Goal: Ask a question: Seek information or help from site administrators or community

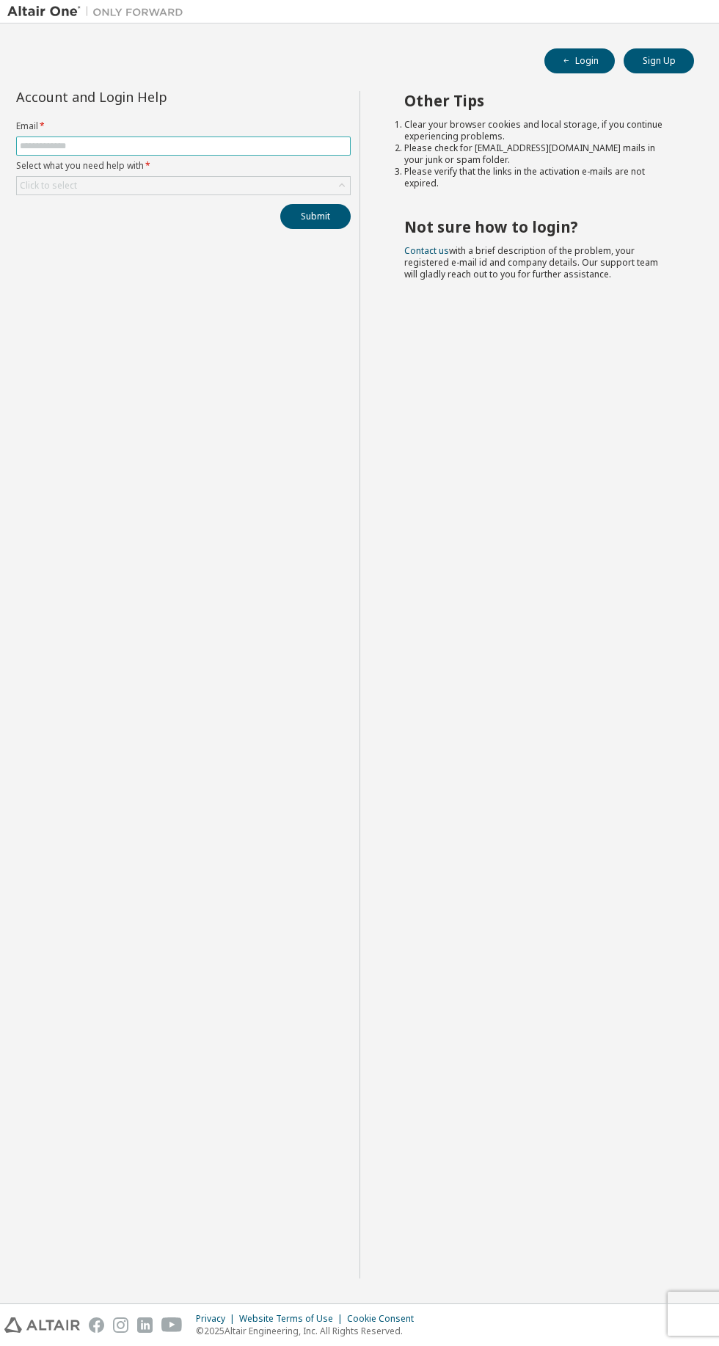
click at [54, 141] on input "text" at bounding box center [183, 146] width 327 height 12
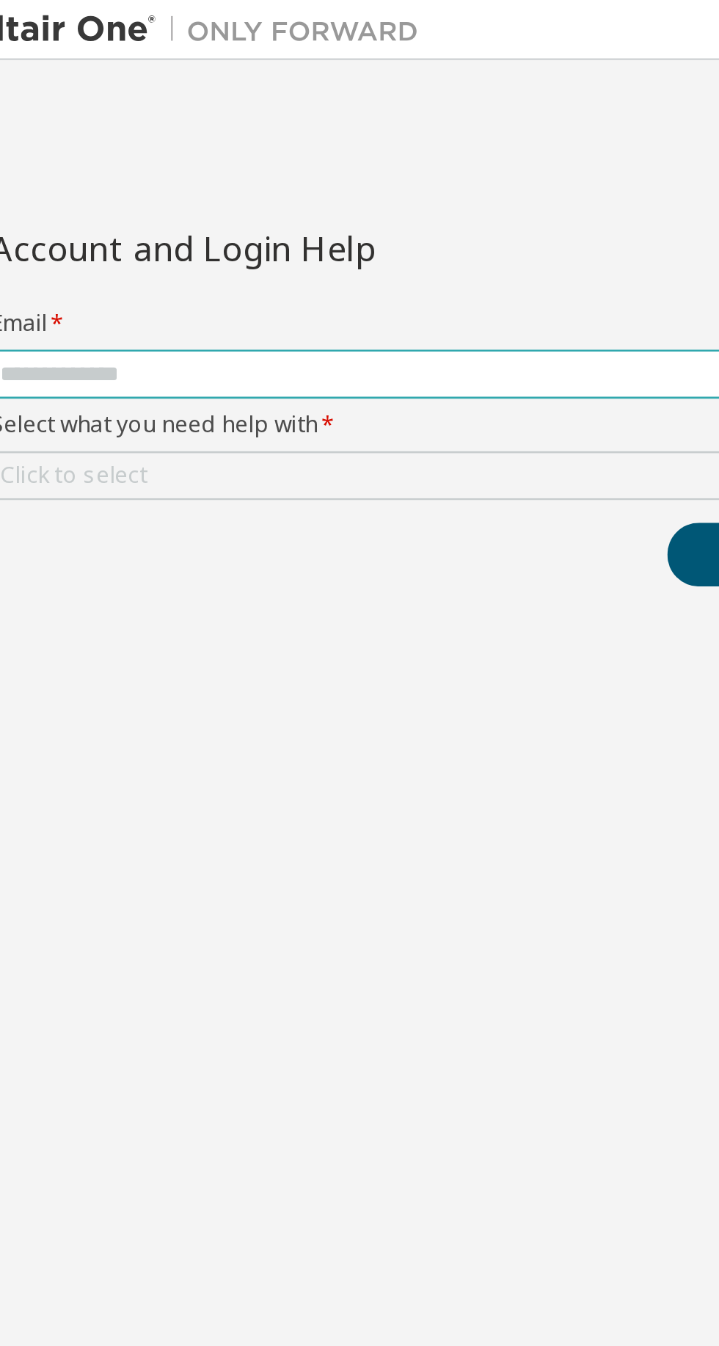
type input "**********"
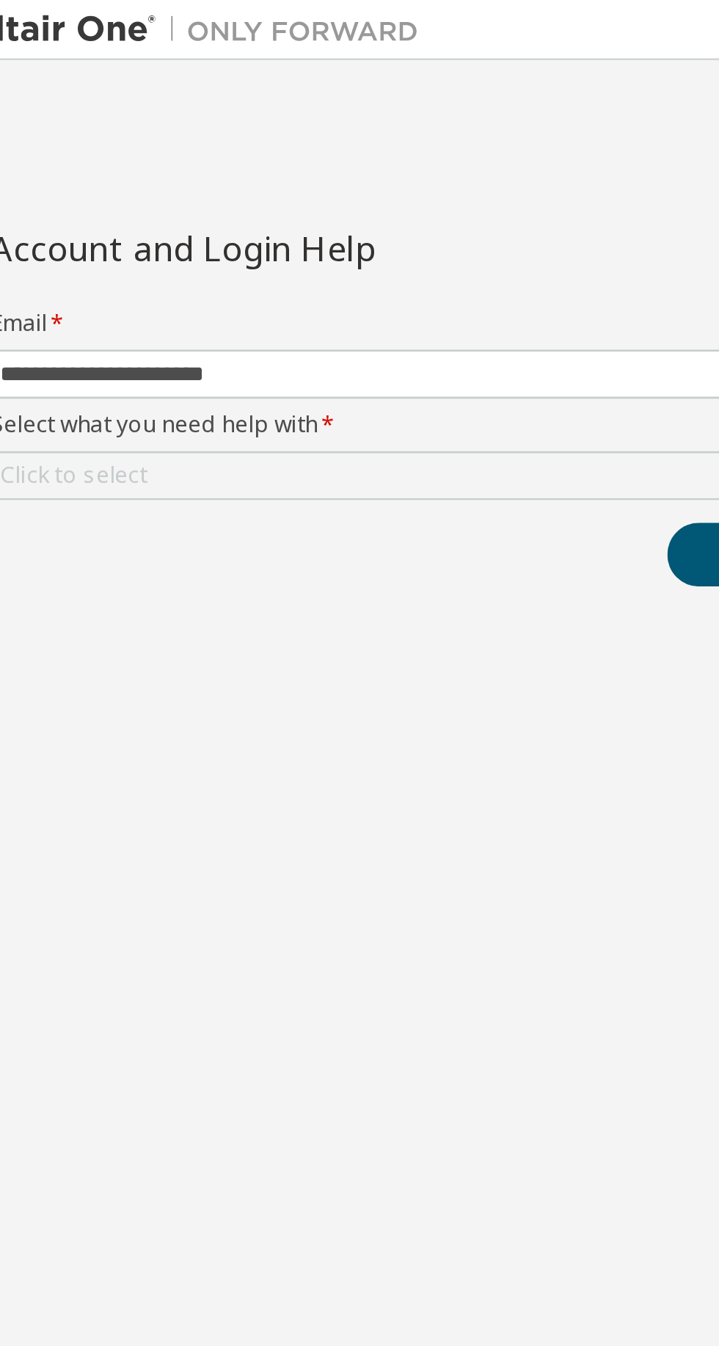
click at [78, 189] on div "Click to select" at bounding box center [183, 186] width 333 height 18
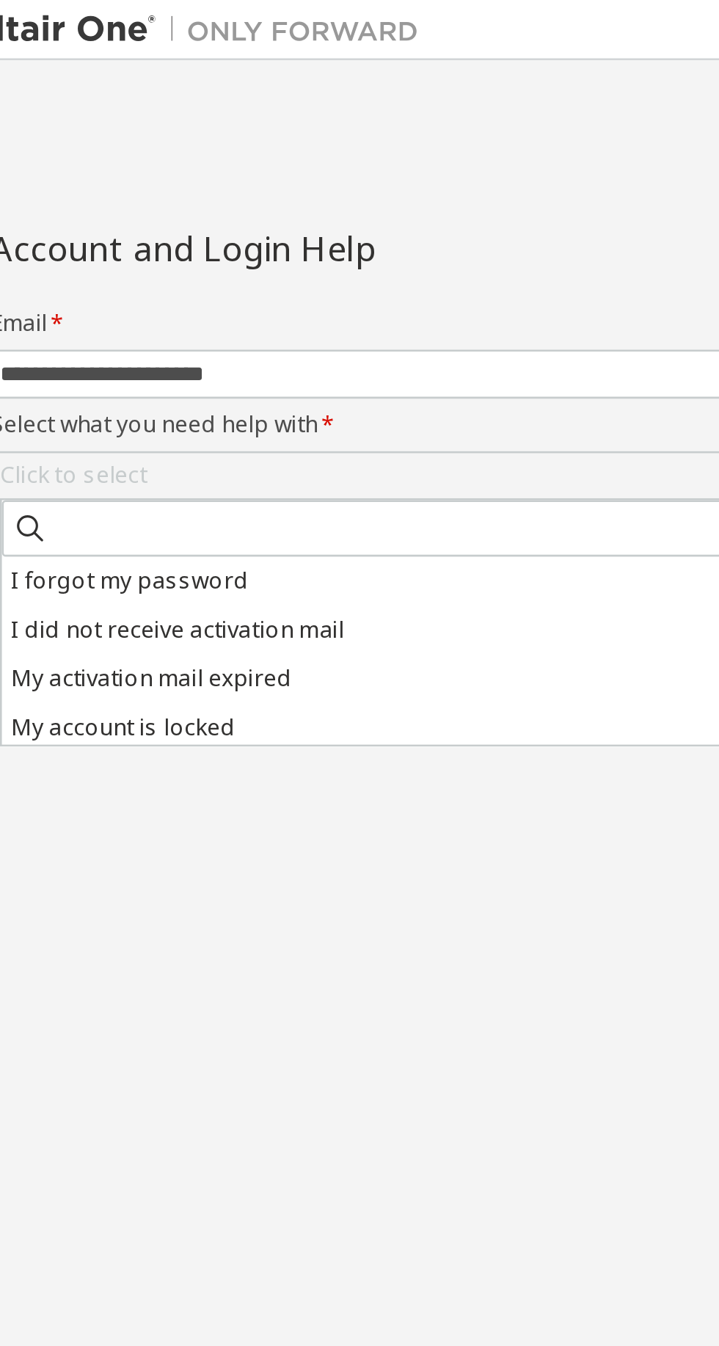
click at [68, 228] on li "I forgot my password" at bounding box center [186, 226] width 330 height 19
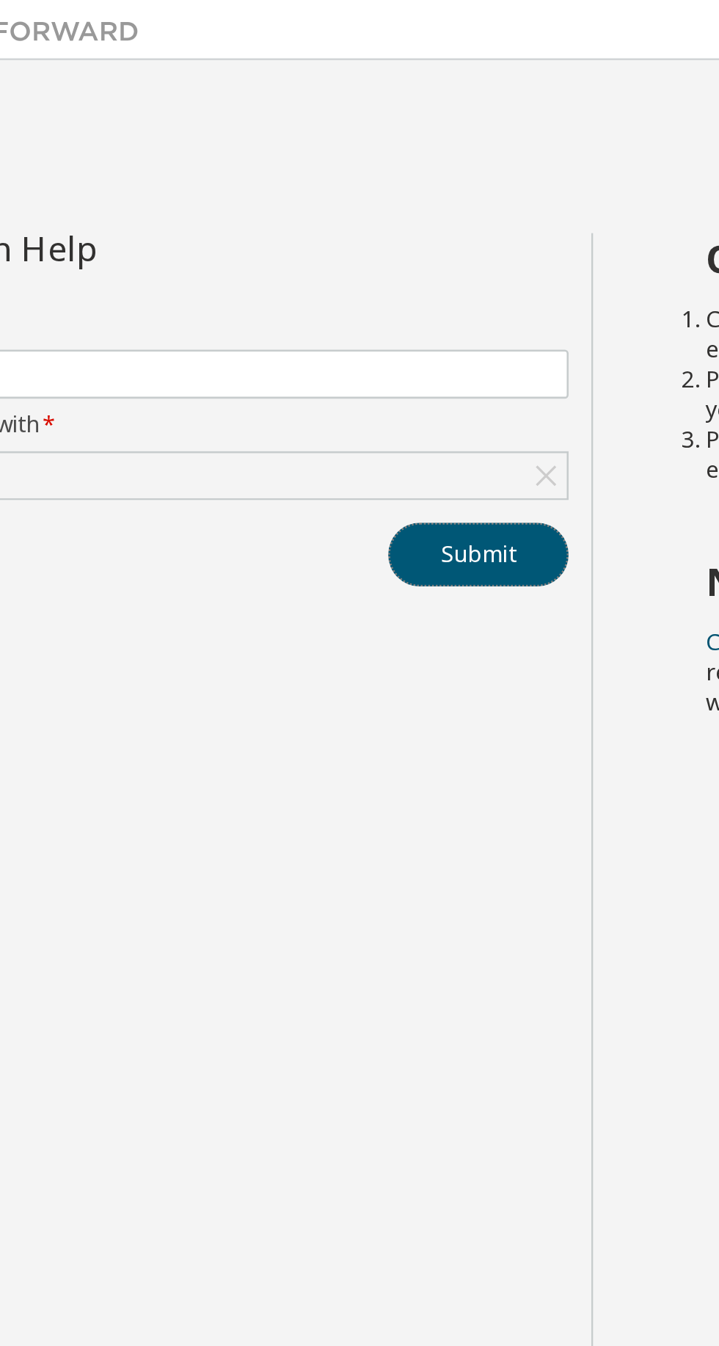
click at [327, 219] on button "Submit" at bounding box center [315, 216] width 70 height 25
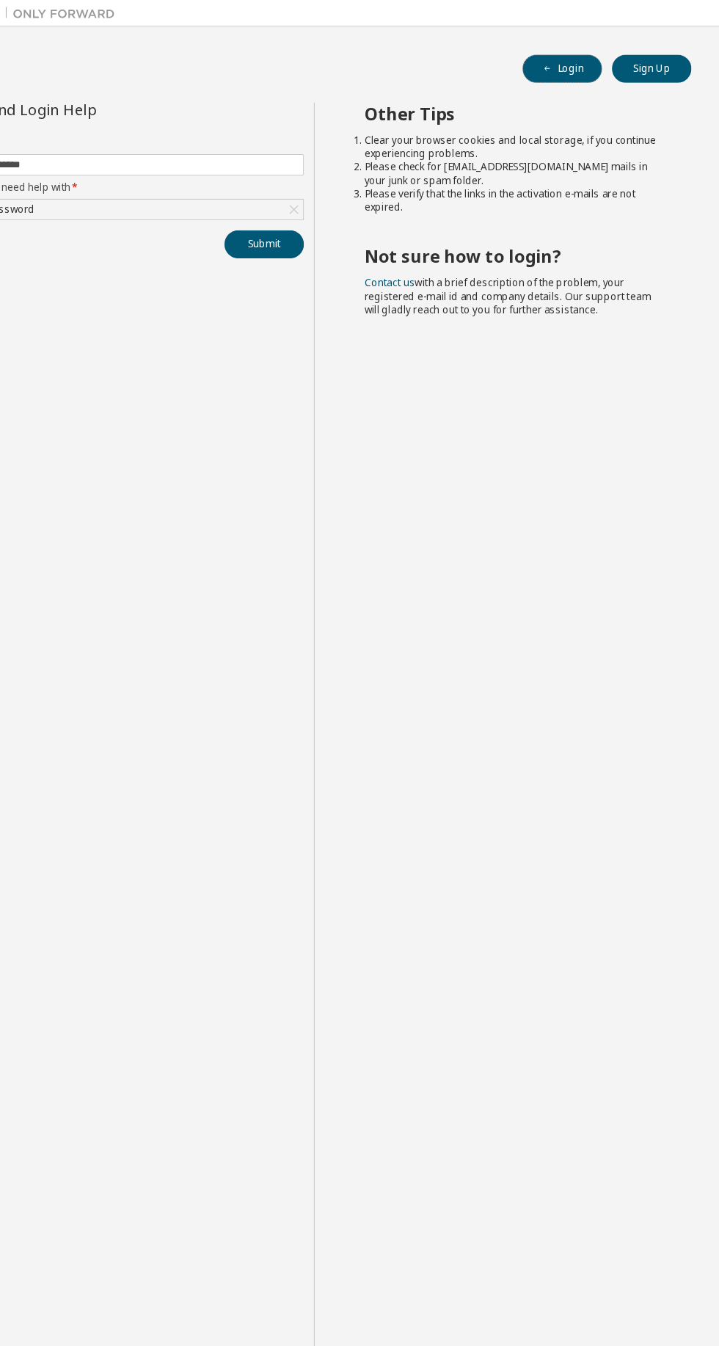
click at [583, 54] on button "Login" at bounding box center [580, 60] width 70 height 25
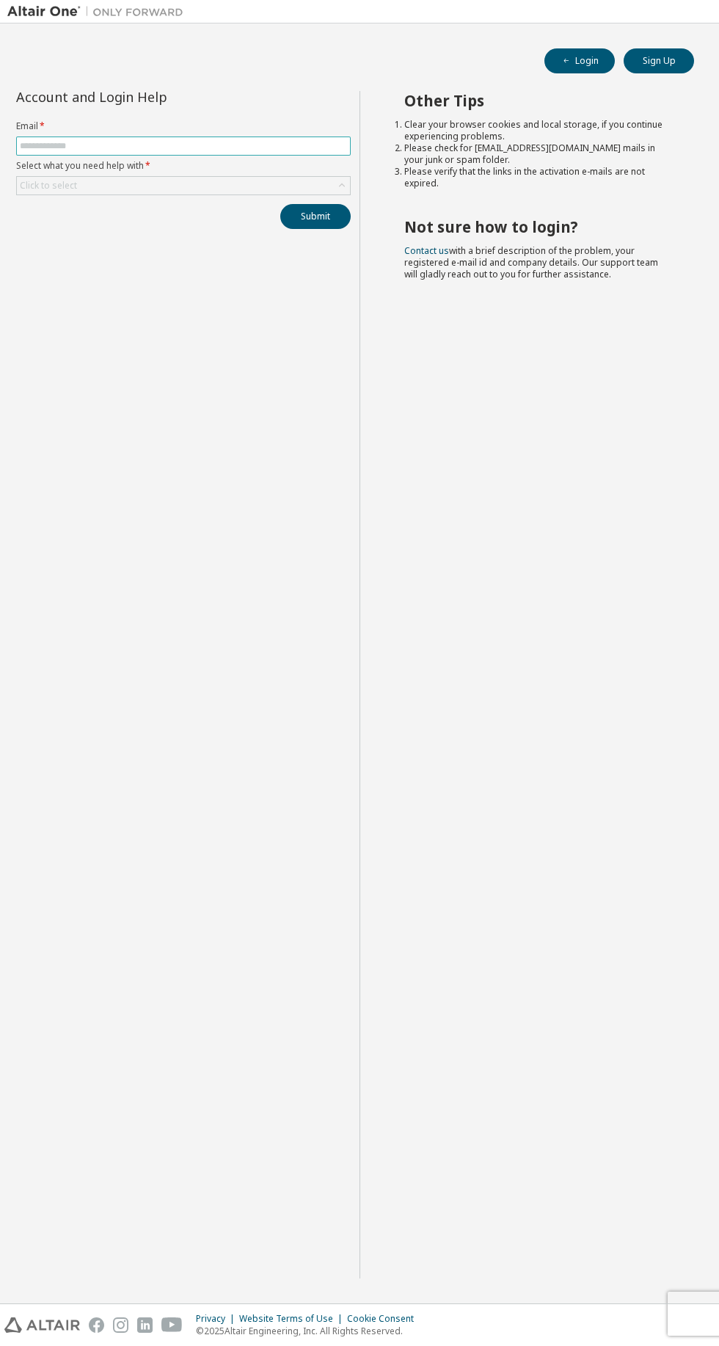
click at [130, 146] on input "text" at bounding box center [183, 146] width 327 height 12
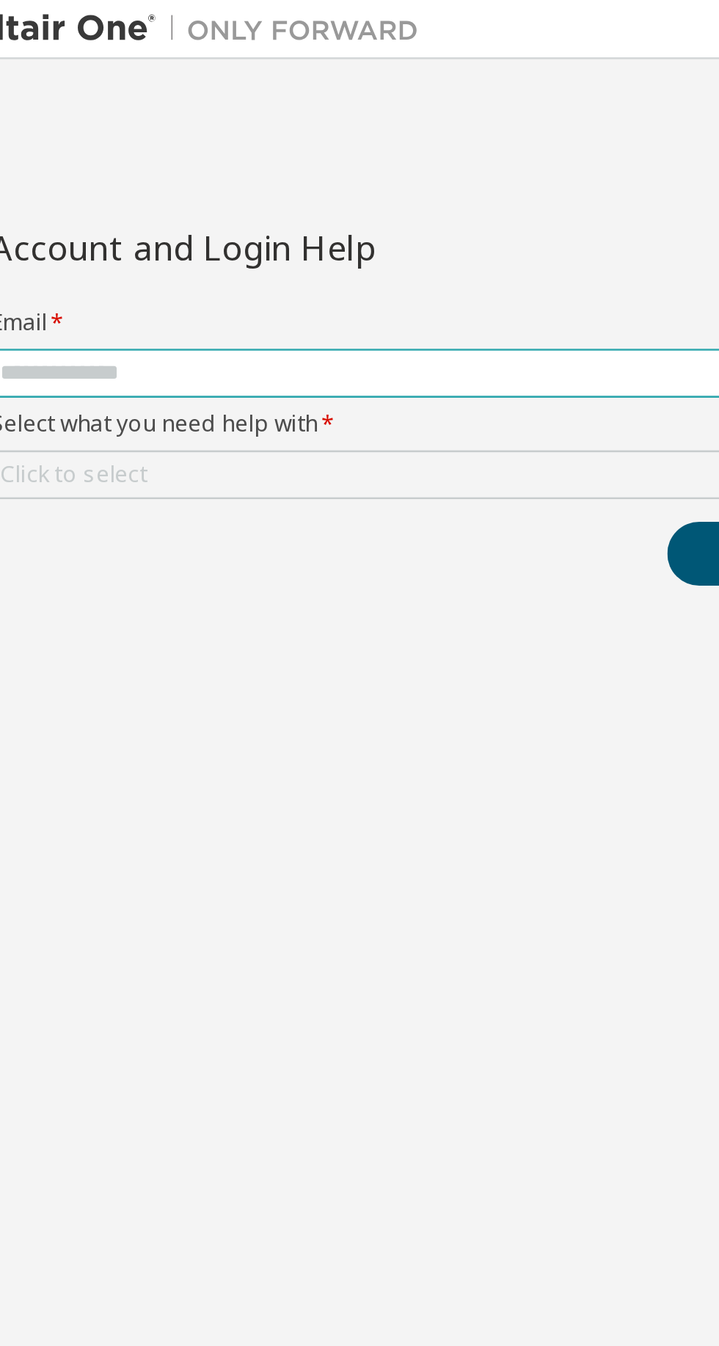
type input "**********"
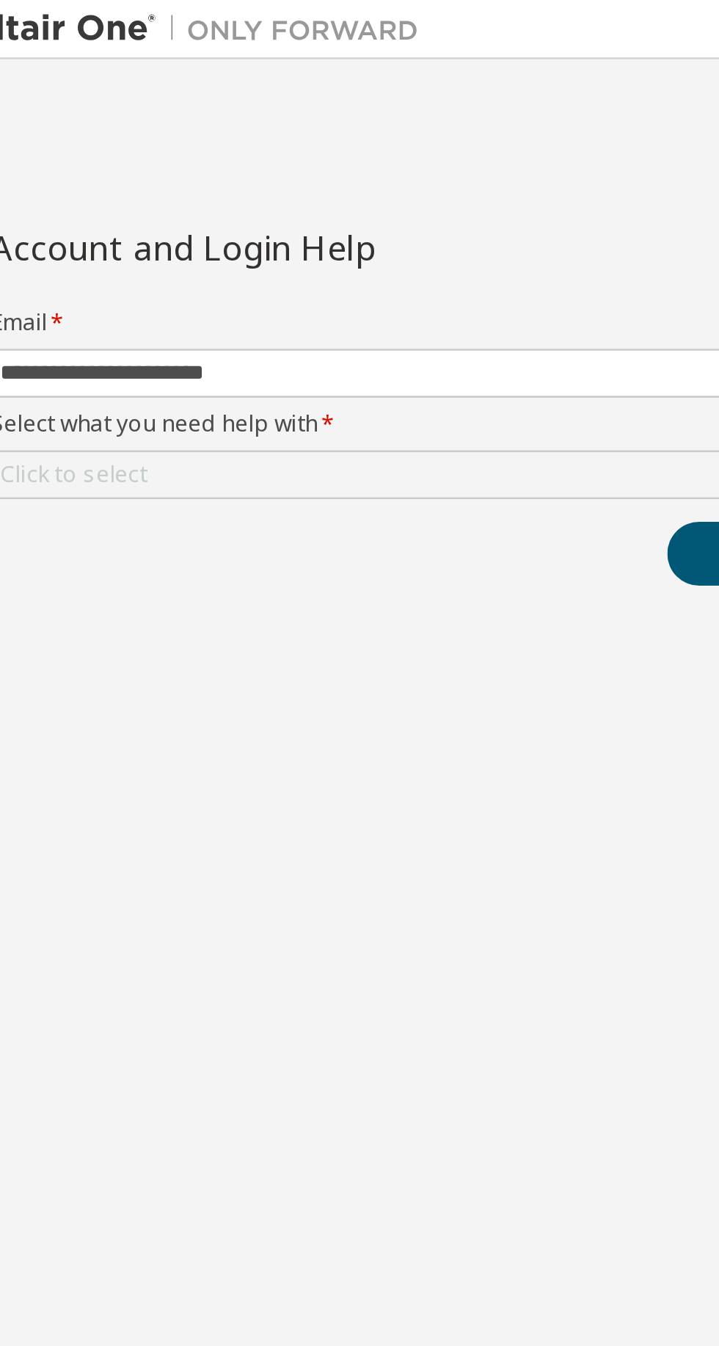
click at [81, 188] on div "Click to select" at bounding box center [183, 186] width 333 height 18
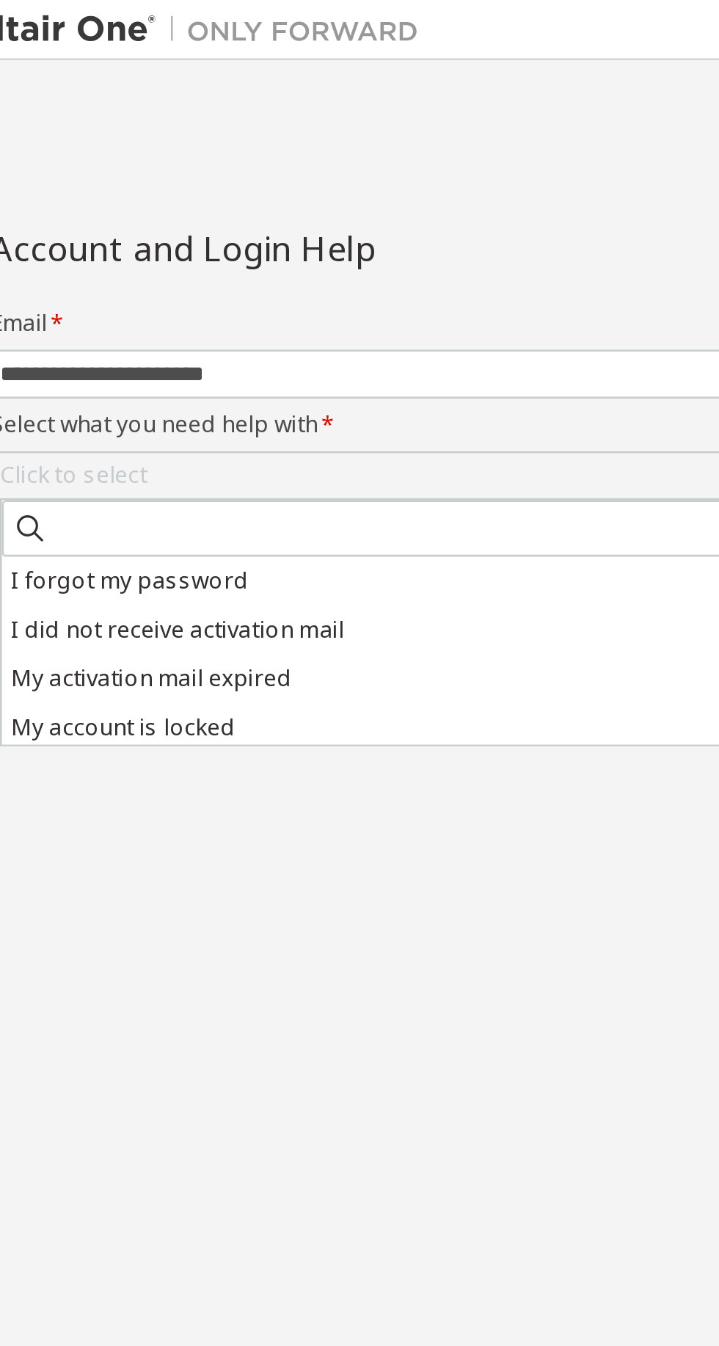
click at [69, 227] on li "I forgot my password" at bounding box center [186, 226] width 330 height 19
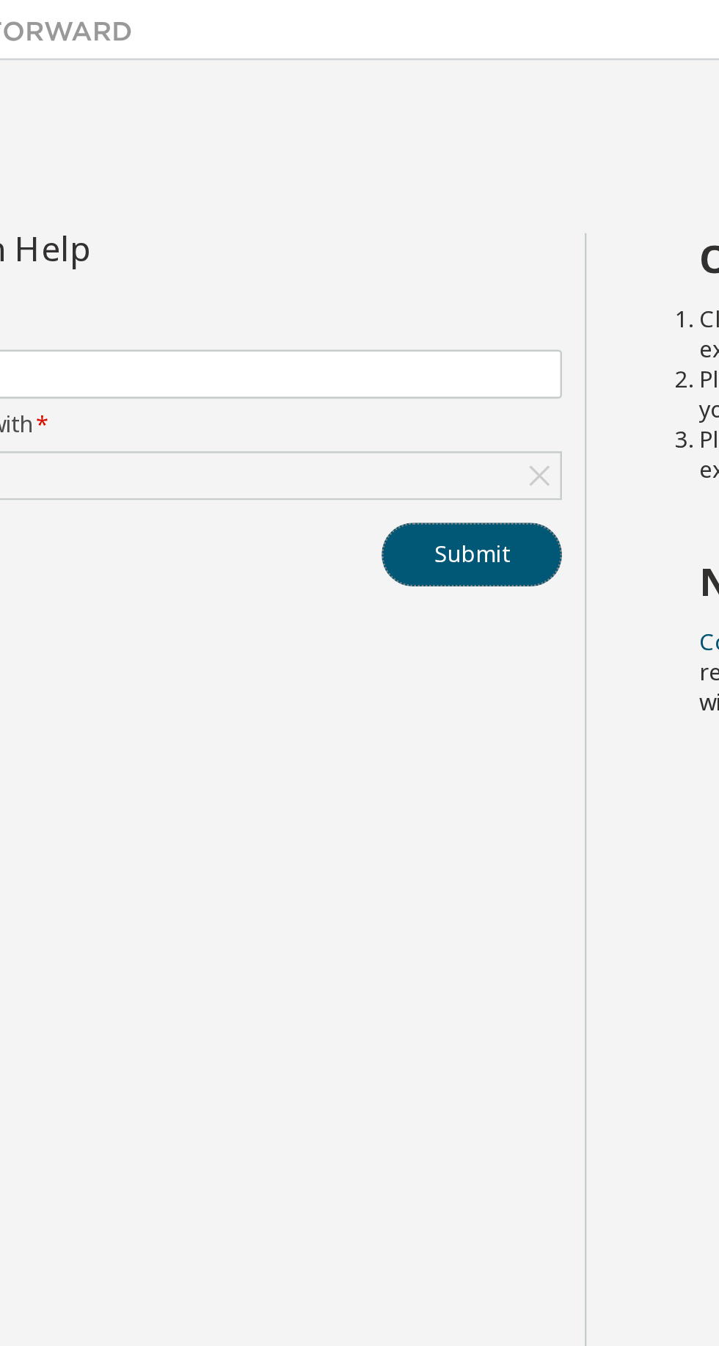
click at [316, 217] on button "Submit" at bounding box center [315, 216] width 70 height 25
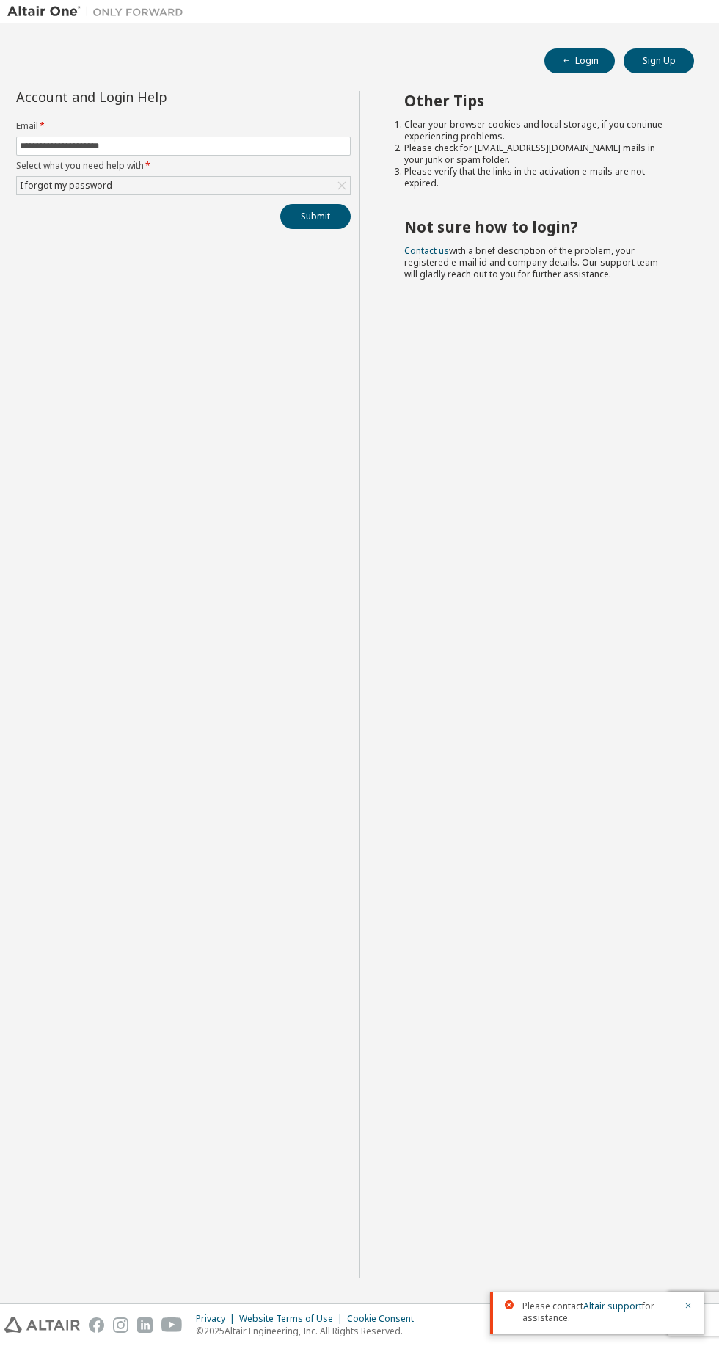
click at [567, 1300] on div "Please contact Altair support for assistance." at bounding box center [597, 1313] width 214 height 43
click at [608, 1311] on link "Altair support" at bounding box center [612, 1306] width 59 height 12
click at [612, 1311] on link "Altair support" at bounding box center [612, 1306] width 59 height 12
click at [614, 1295] on div "Please contact Altair support for assistance." at bounding box center [597, 1313] width 214 height 43
click at [587, 1278] on div "Other Tips Clear your browser cookies and local storage, if you continue experi…" at bounding box center [536, 684] width 352 height 1187
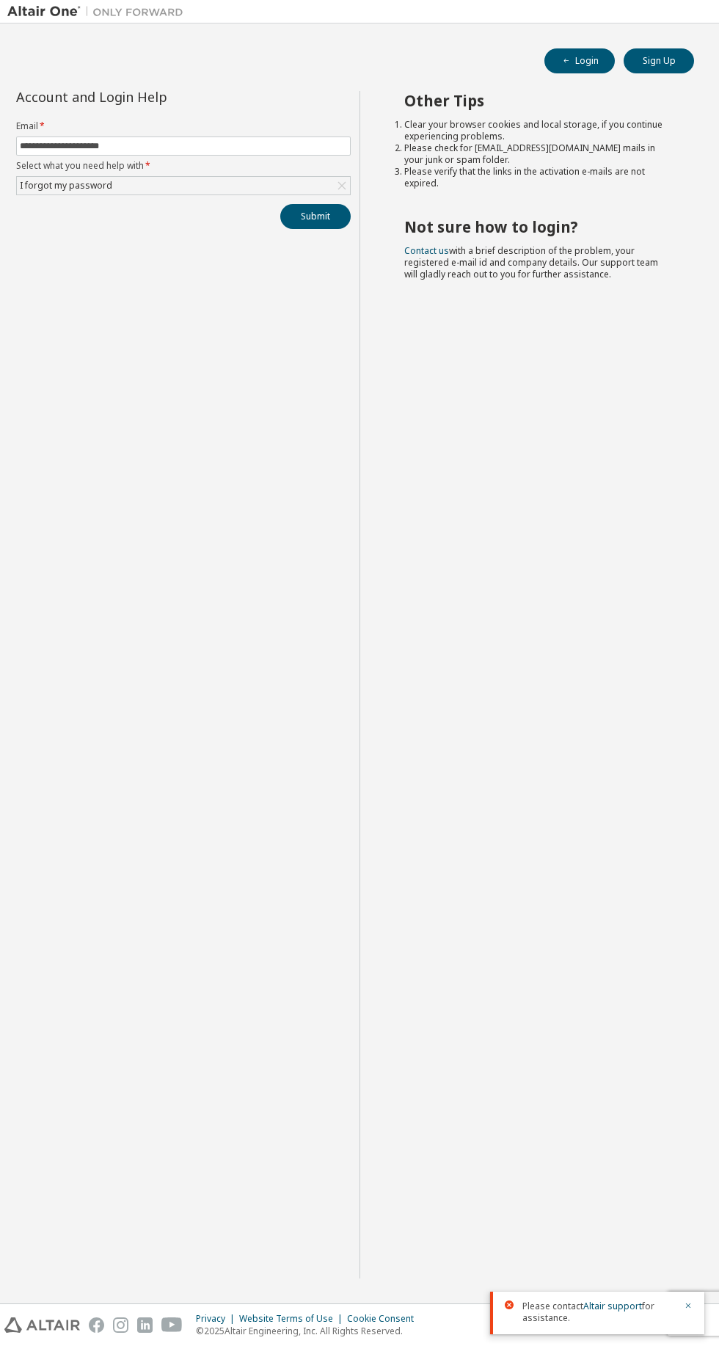
click at [608, 1278] on div "Other Tips Clear your browser cookies and local storage, if you continue experi…" at bounding box center [536, 684] width 352 height 1187
click at [624, 1278] on div "Other Tips Clear your browser cookies and local storage, if you continue experi…" at bounding box center [536, 684] width 352 height 1187
click at [614, 1292] on div "Please contact Altair support for assistance." at bounding box center [597, 1313] width 214 height 43
click at [625, 1308] on link "Altair support" at bounding box center [612, 1306] width 59 height 12
click at [601, 1295] on div "Please contact Altair support for assistance." at bounding box center [597, 1313] width 214 height 43
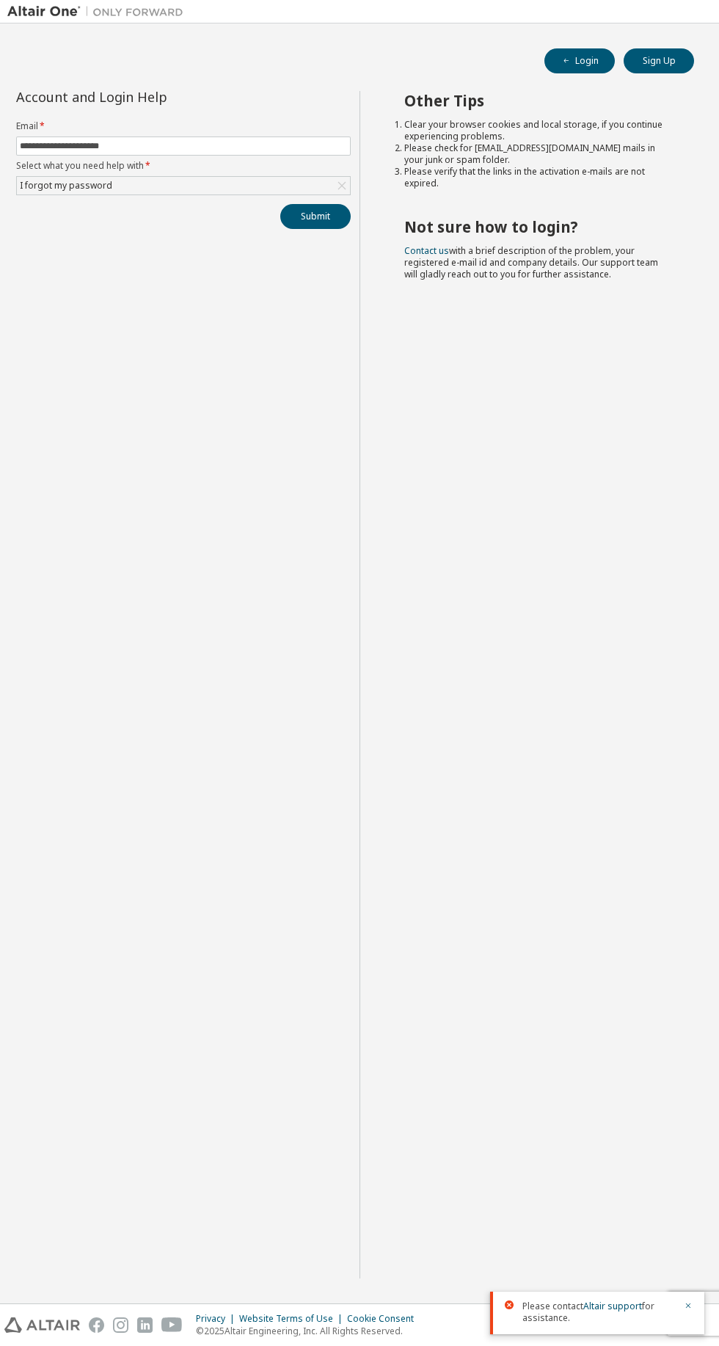
click at [600, 1315] on span "Please contact Altair support for assistance." at bounding box center [599, 1311] width 153 height 23
click at [623, 1311] on link "Altair support" at bounding box center [612, 1306] width 59 height 12
click at [601, 1303] on link "Altair support" at bounding box center [612, 1306] width 59 height 12
click at [324, 216] on button "Submit" at bounding box center [315, 216] width 70 height 25
